Goal: Information Seeking & Learning: Learn about a topic

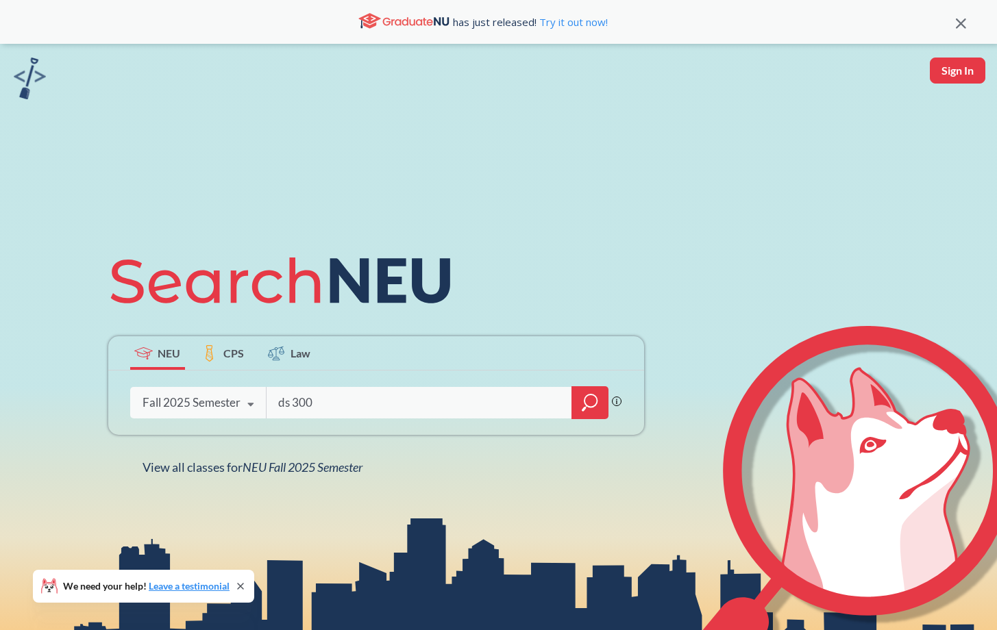
type input "ds 3000"
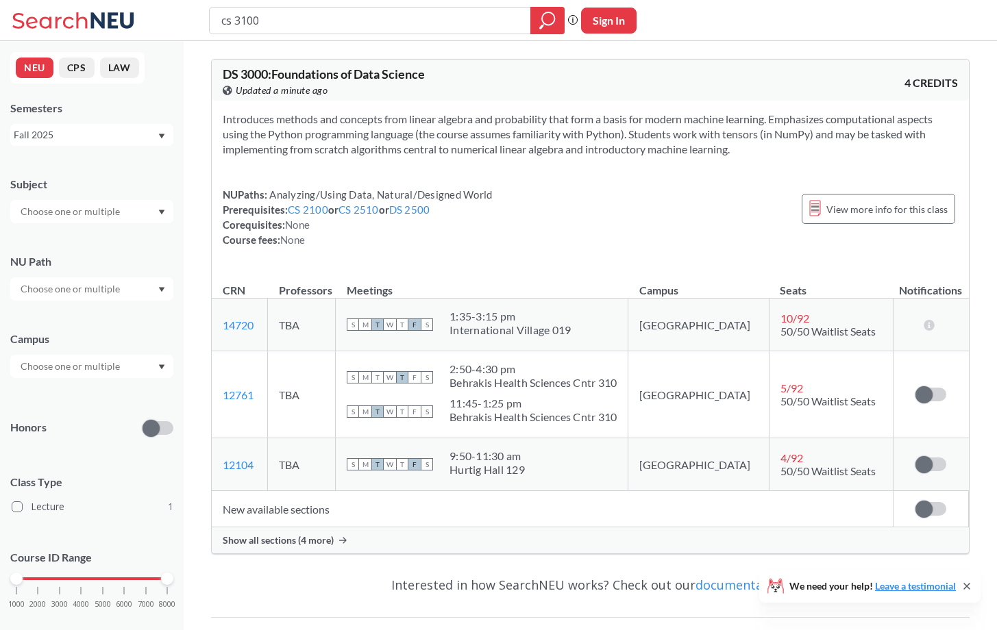
type input "cs 310"
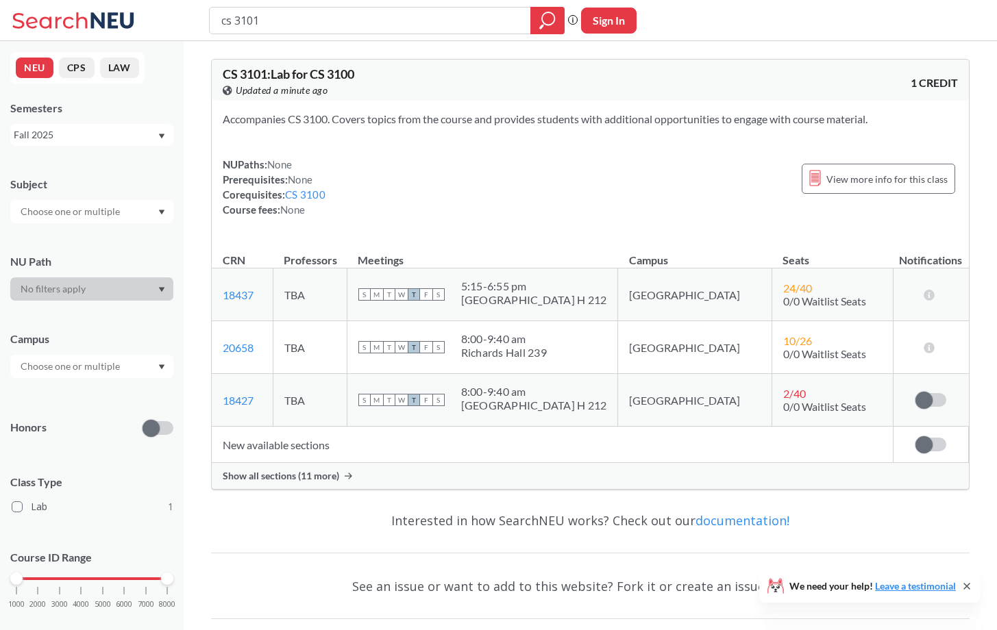
click at [333, 472] on span "Show all sections (11 more)" at bounding box center [281, 476] width 116 height 12
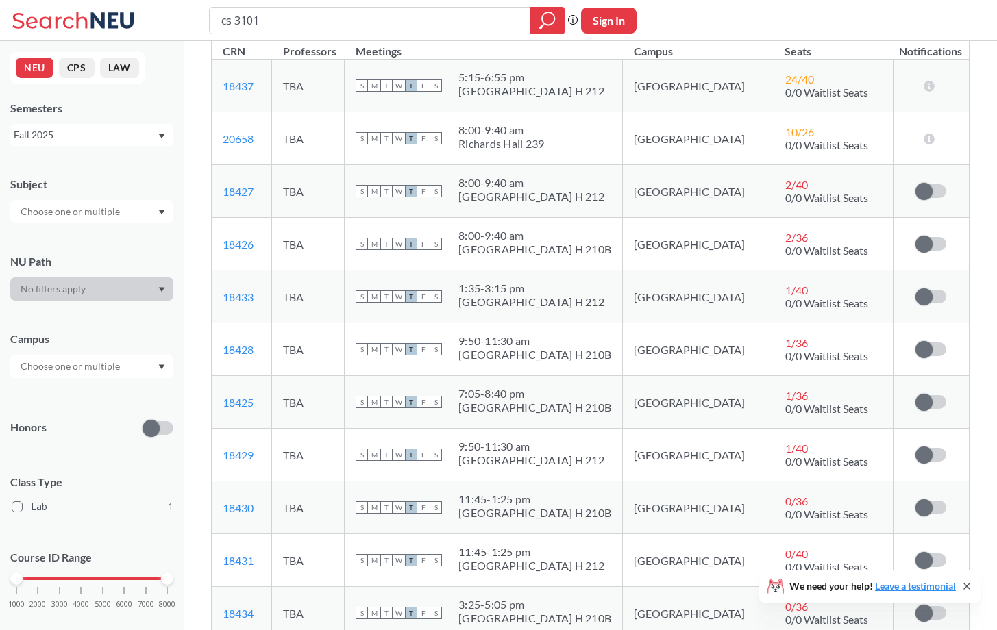
scroll to position [211, 0]
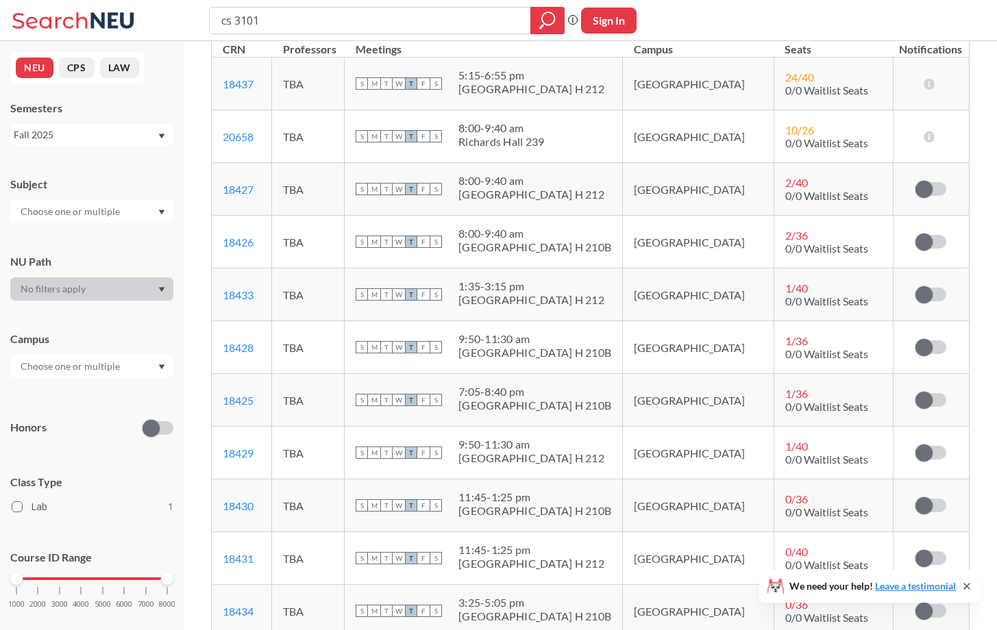
click at [524, 397] on div "7:05 - 8:40 pm" at bounding box center [534, 392] width 153 height 14
click at [623, 408] on td "S M T W T F S 7:05 - 8:40 pm [GEOGRAPHIC_DATA]" at bounding box center [484, 400] width 278 height 53
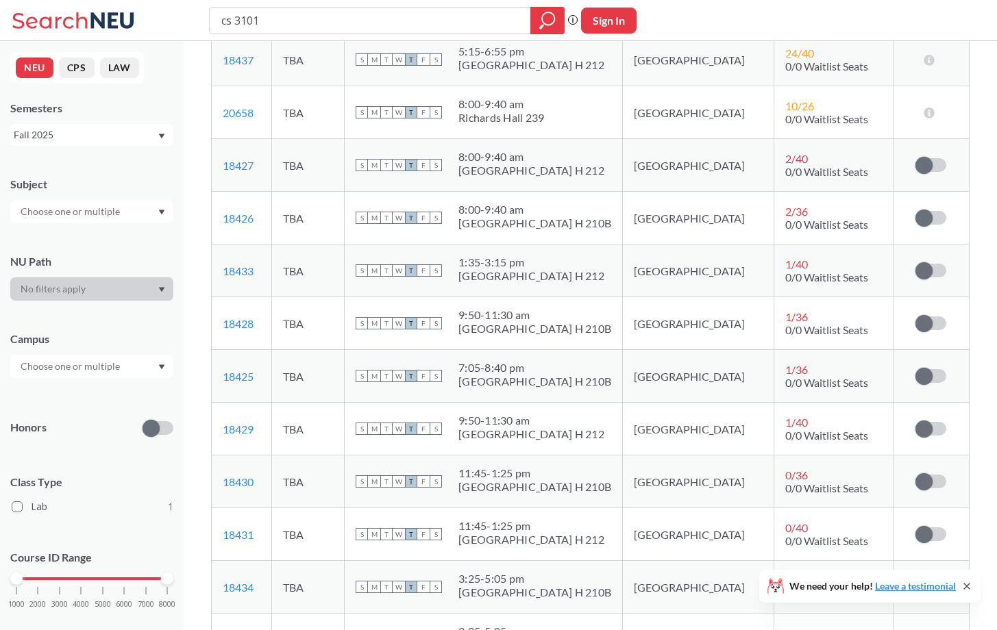
scroll to position [237, 0]
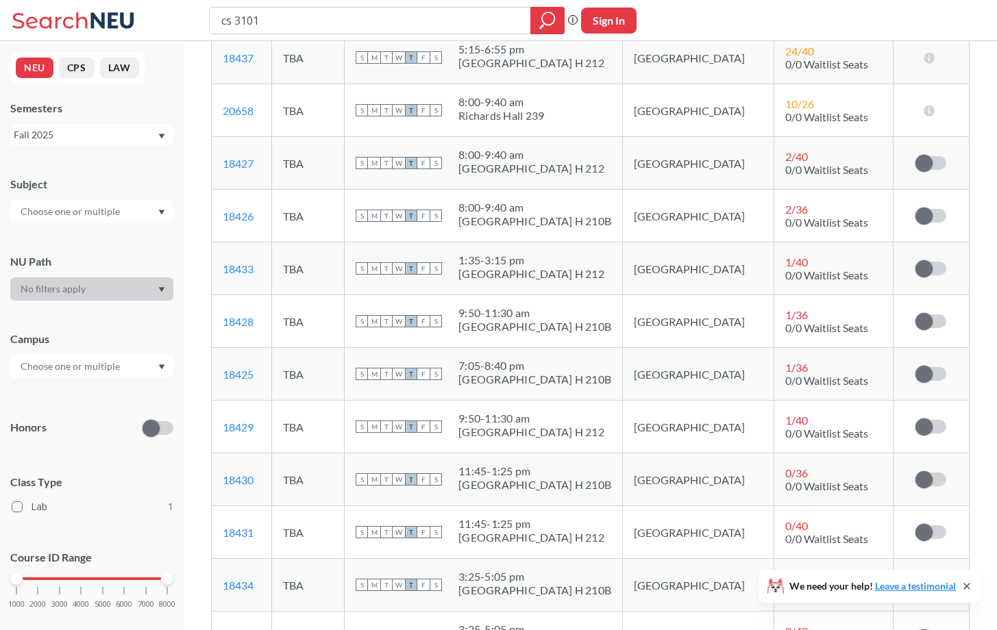
click at [17, 576] on div at bounding box center [16, 579] width 12 height 12
